Goal: Transaction & Acquisition: Purchase product/service

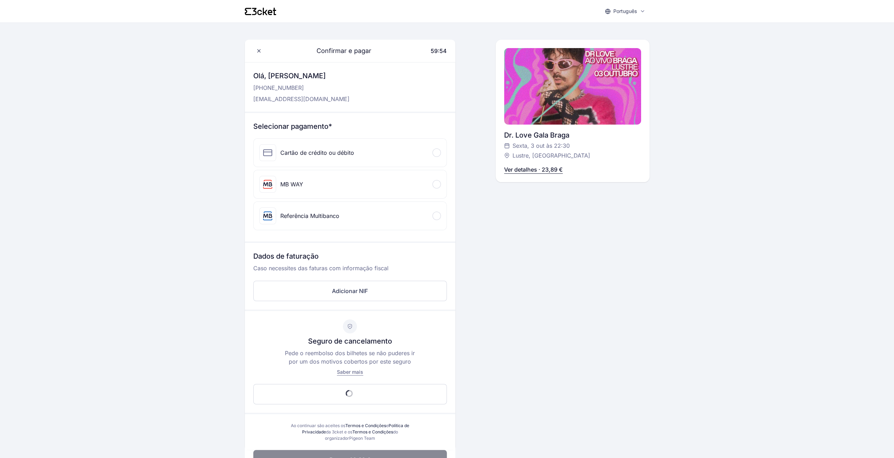
click at [438, 180] on div "MB WAY" at bounding box center [350, 184] width 193 height 28
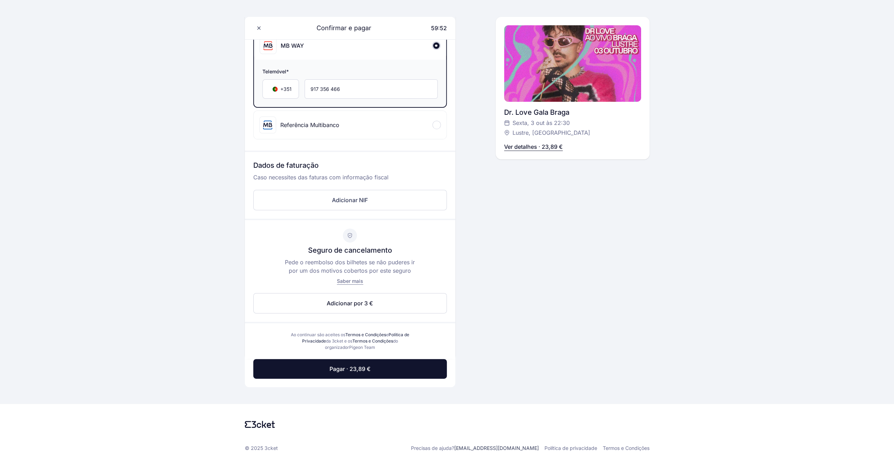
scroll to position [140, 0]
click at [359, 366] on span "Pagar · 23,89 €" at bounding box center [350, 368] width 41 height 8
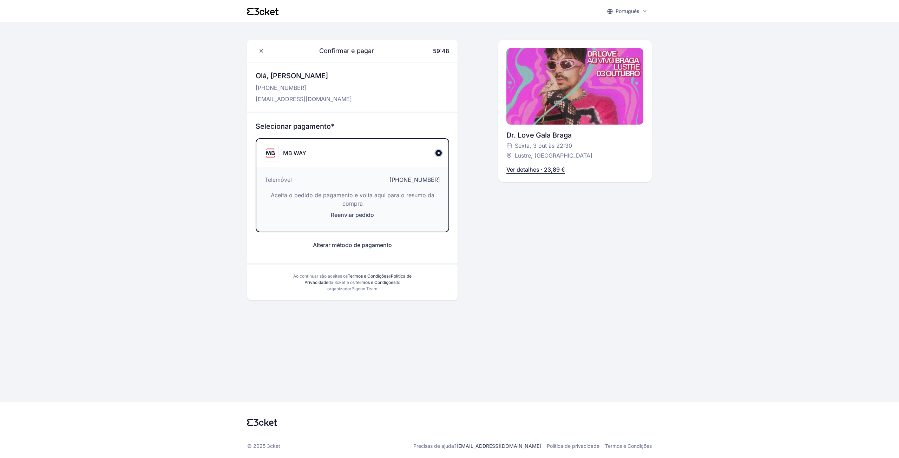
click at [335, 243] on button "Alterar método de pagamento" at bounding box center [352, 245] width 79 height 8
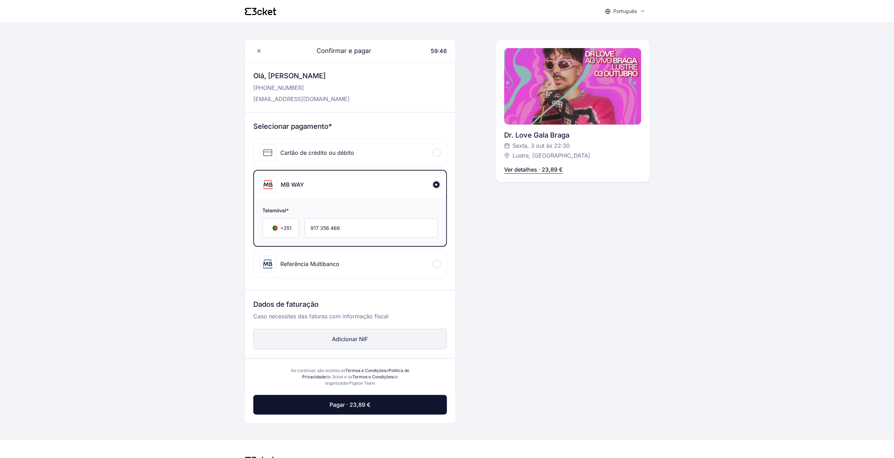
click at [349, 340] on button "Adicionar NIF" at bounding box center [350, 339] width 194 height 20
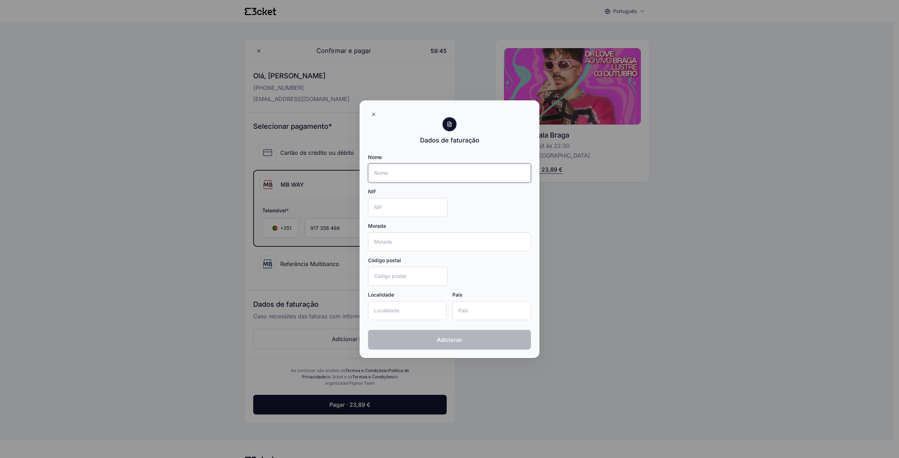
click at [419, 177] on input "Nome" at bounding box center [449, 173] width 163 height 19
type input "[PERSON_NAME]"
type input "[STREET_ADDRESS][PERSON_NAME][PERSON_NAME]"
type input "4700-431"
type input "Braga"
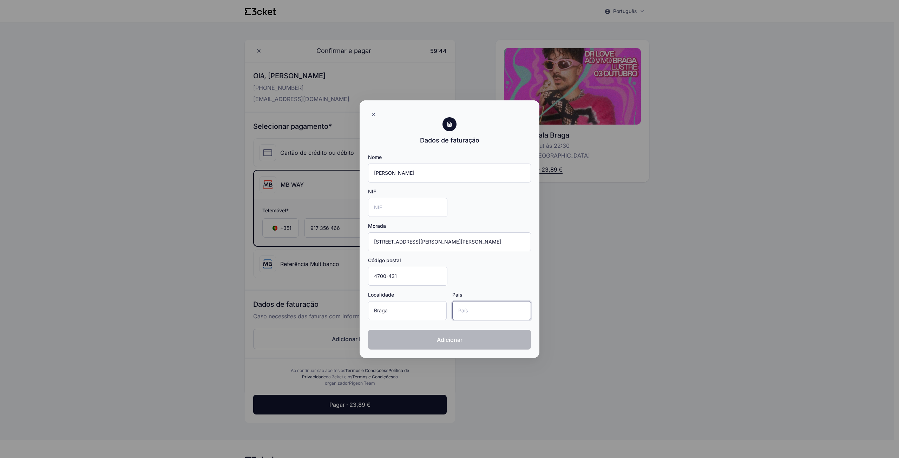
type input "[GEOGRAPHIC_DATA]"
click at [409, 206] on input "NIF" at bounding box center [407, 207] width 79 height 19
type input "268195153"
click at [457, 238] on input "[STREET_ADDRESS][PERSON_NAME][PERSON_NAME]" at bounding box center [449, 242] width 163 height 19
type input "[STREET_ADDRESS][PERSON_NAME][PERSON_NAME]"
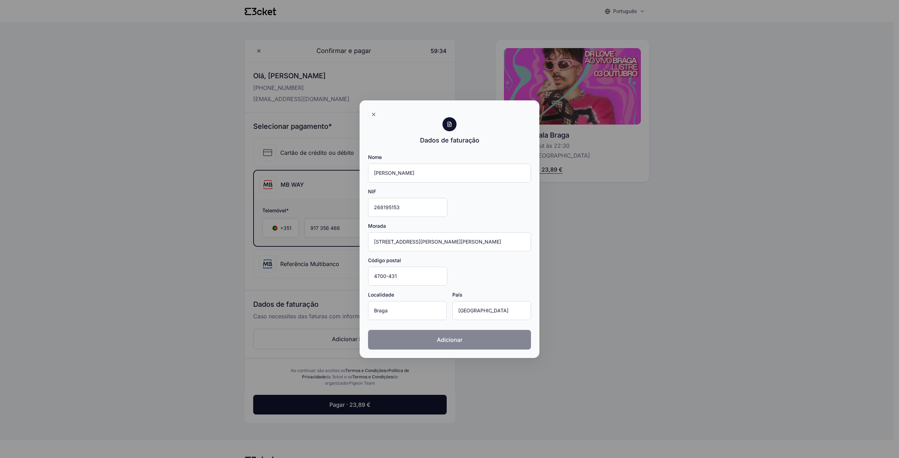
click at [435, 334] on button "Adicionar" at bounding box center [449, 340] width 163 height 20
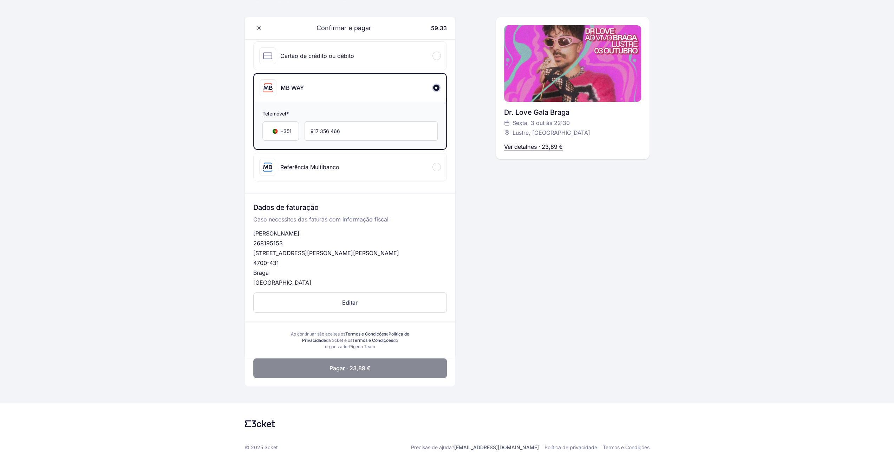
click at [408, 365] on button "Pagar · 23,89 €" at bounding box center [350, 369] width 194 height 20
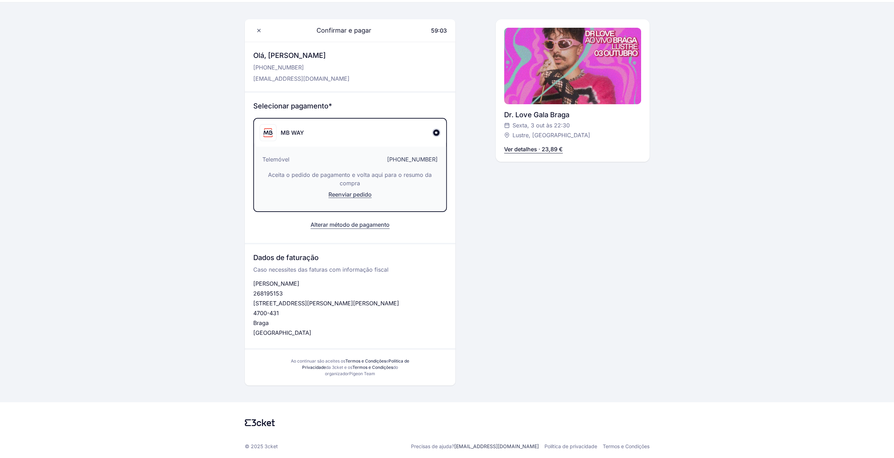
click at [320, 224] on button "Alterar método de pagamento" at bounding box center [350, 225] width 79 height 8
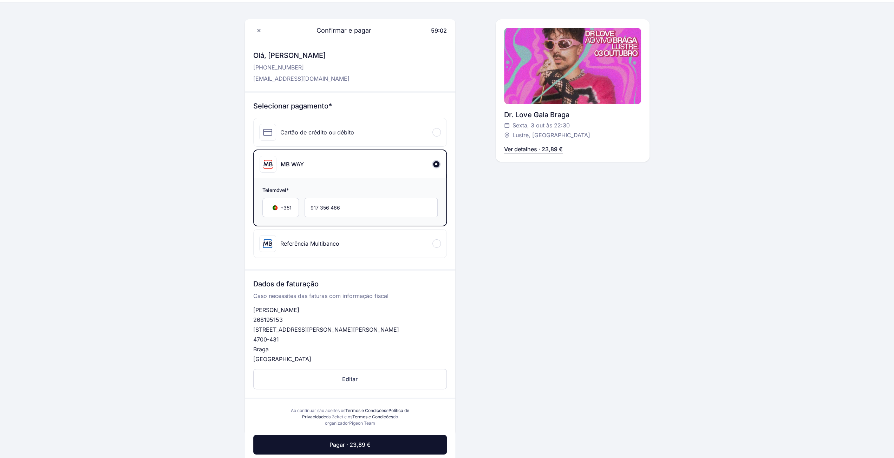
click at [292, 128] on div "Cartão de crédito ou débito" at bounding box center [306, 132] width 95 height 17
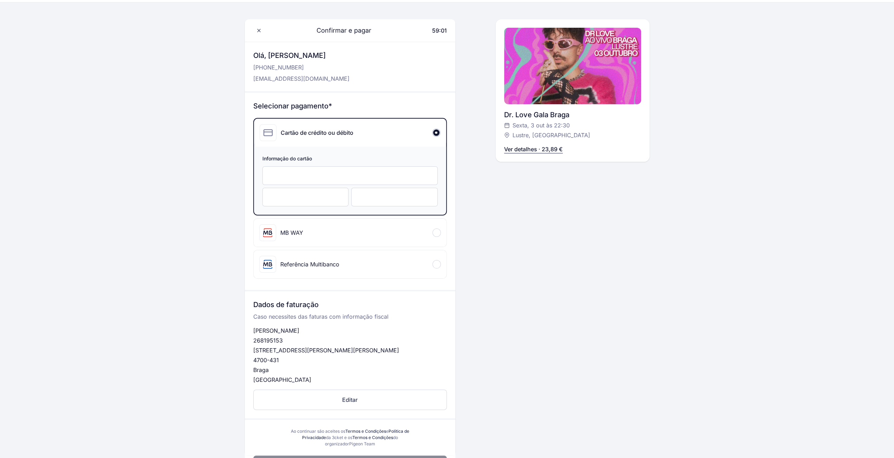
click at [332, 256] on div "Referência Multibanco" at bounding box center [299, 264] width 80 height 17
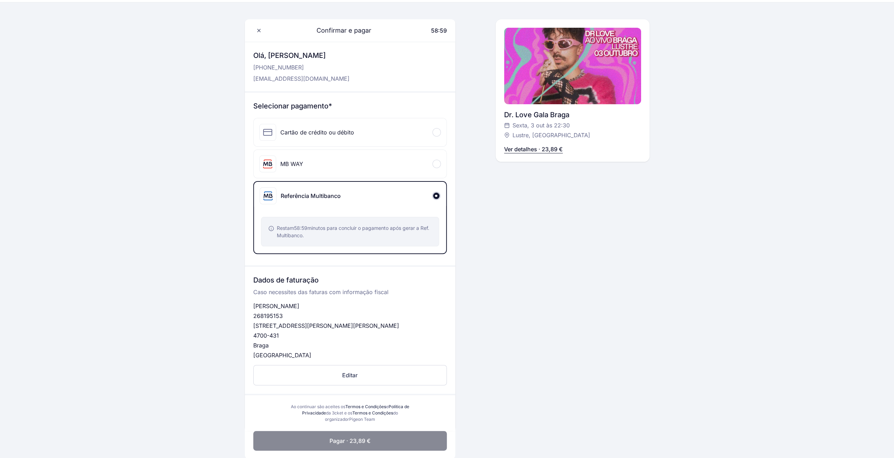
click at [391, 449] on button "Pagar · 23,89 €" at bounding box center [350, 441] width 194 height 20
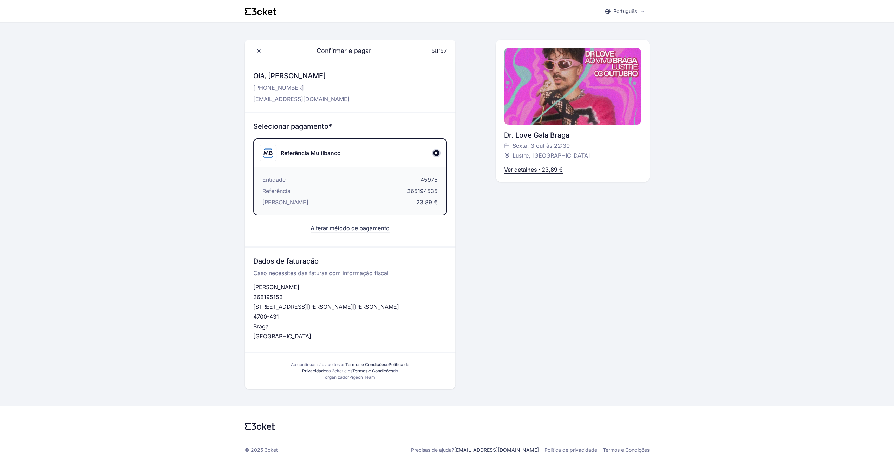
scroll to position [4, 0]
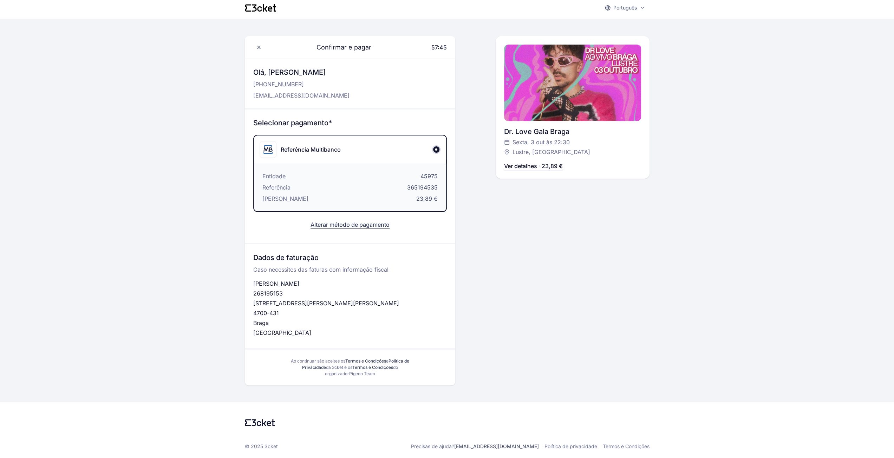
click at [338, 227] on button "Alterar método de pagamento" at bounding box center [350, 225] width 79 height 8
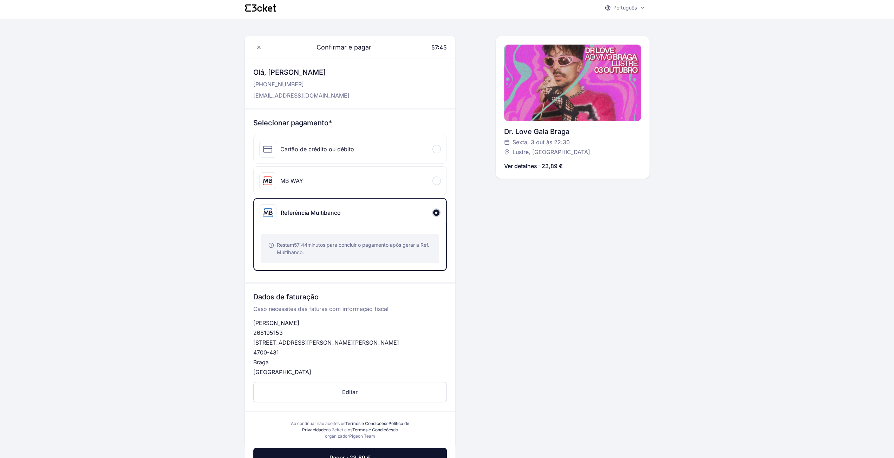
click at [308, 156] on div "Cartão de crédito ou débito" at bounding box center [306, 149] width 95 height 17
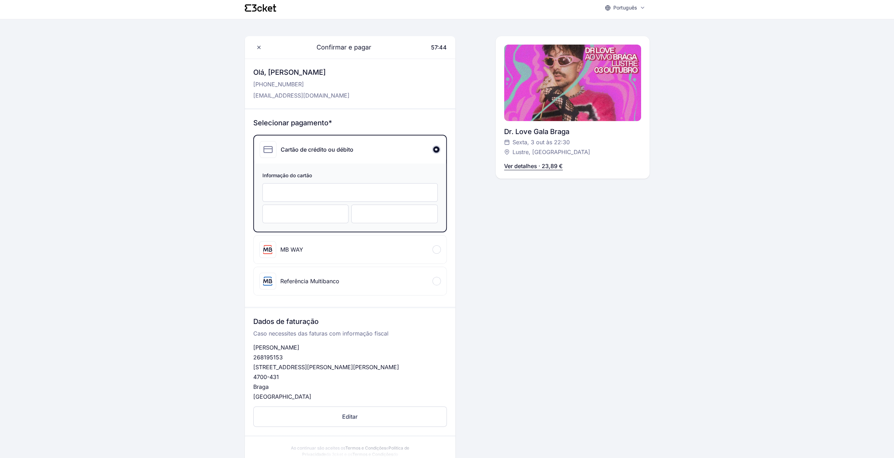
click at [315, 152] on div "Cartão de crédito ou débito" at bounding box center [317, 149] width 73 height 8
click at [511, 191] on div "Confirmar e pagar 57:43 Olá, [PERSON_NAME] [PHONE_NUMBER] [EMAIL_ADDRESS][DOMAI…" at bounding box center [573, 254] width 154 height 437
click at [431, 246] on div "MB WAY" at bounding box center [350, 250] width 193 height 28
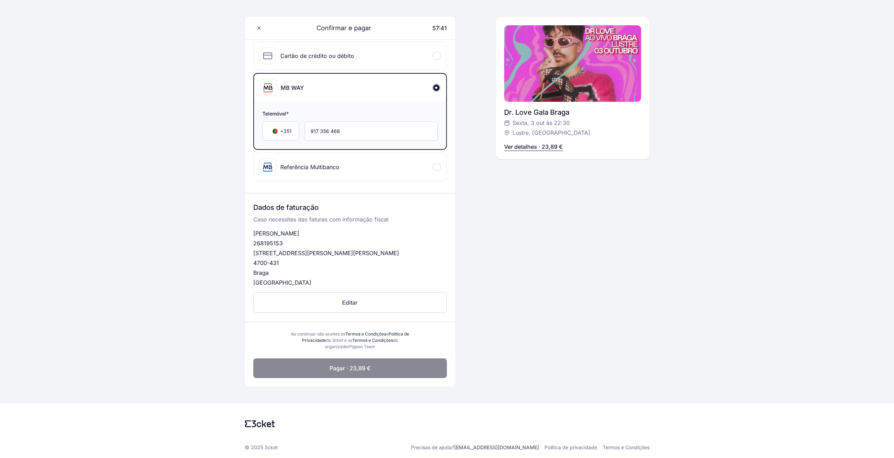
click at [382, 373] on button "Pagar · 23,89 €" at bounding box center [350, 369] width 194 height 20
